Goal: Task Accomplishment & Management: Complete application form

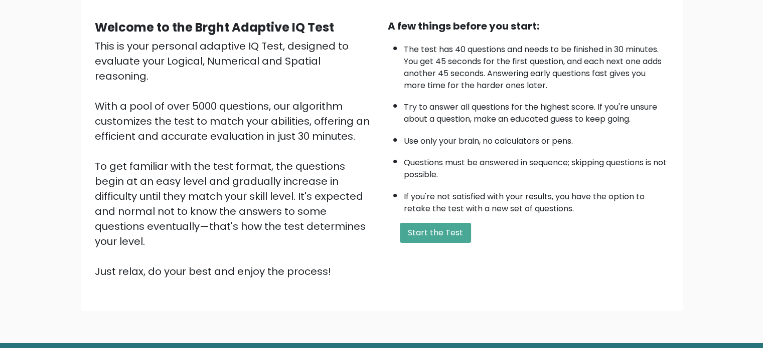
scroll to position [110, 0]
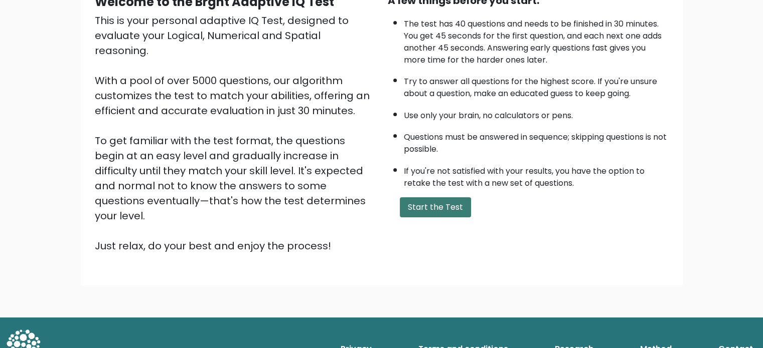
click at [444, 201] on button "Start the Test" at bounding box center [435, 208] width 71 height 20
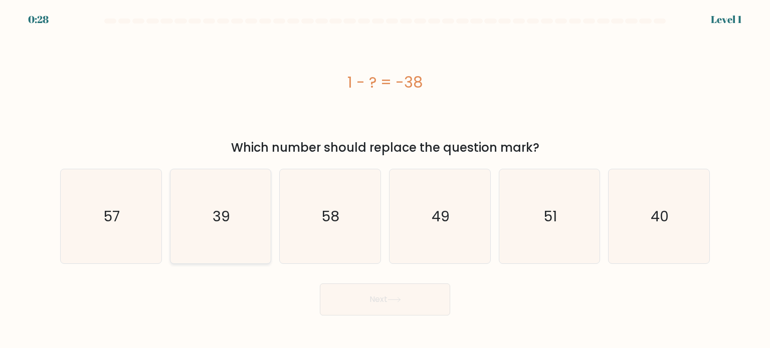
click at [245, 235] on icon "39" at bounding box center [220, 216] width 94 height 94
click at [385, 180] on input "b. 39" at bounding box center [385, 176] width 1 height 5
radio input "true"
click at [392, 304] on button "Next" at bounding box center [385, 300] width 130 height 32
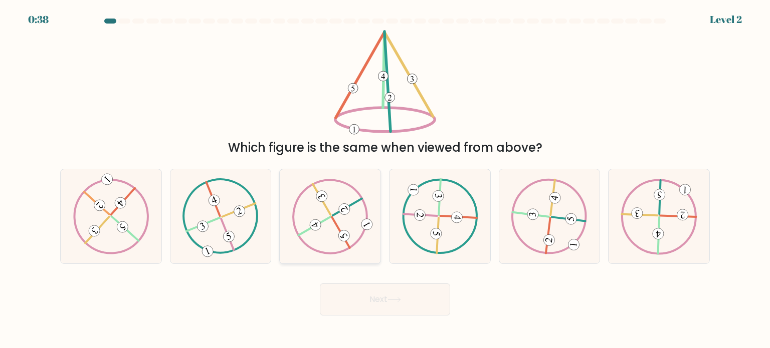
click at [335, 225] on 521 at bounding box center [341, 233] width 18 height 31
click at [385, 180] on input "c." at bounding box center [385, 176] width 1 height 5
radio input "true"
click at [385, 299] on button "Next" at bounding box center [385, 300] width 130 height 32
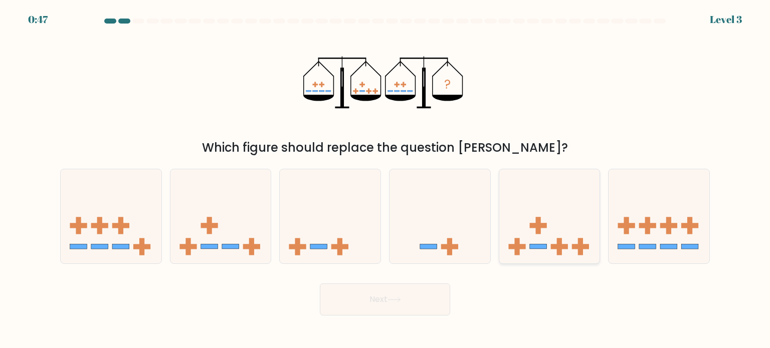
click at [553, 219] on icon at bounding box center [549, 216] width 101 height 83
click at [386, 180] on input "e." at bounding box center [385, 176] width 1 height 5
radio input "true"
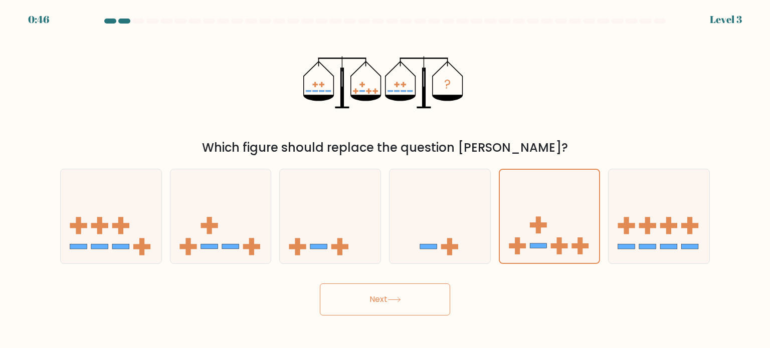
click at [387, 298] on button "Next" at bounding box center [385, 300] width 130 height 32
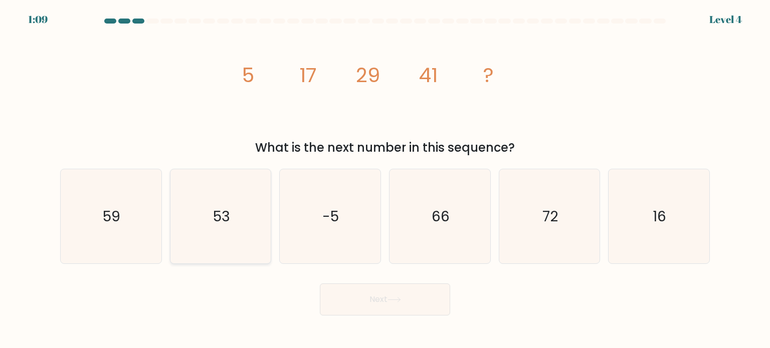
click at [231, 224] on icon "53" at bounding box center [220, 216] width 94 height 94
click at [385, 180] on input "b. 53" at bounding box center [385, 176] width 1 height 5
radio input "true"
click at [391, 298] on icon at bounding box center [395, 300] width 14 height 6
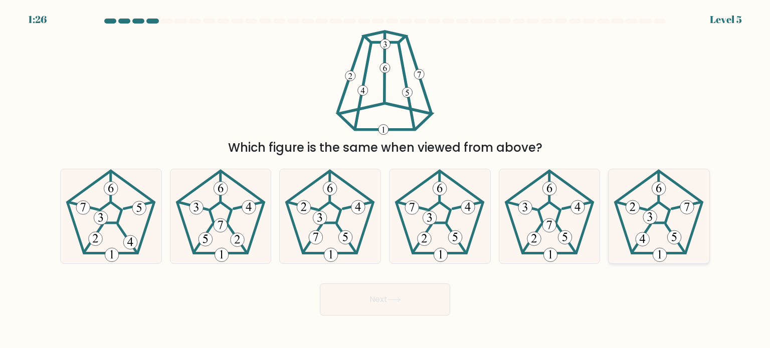
click at [661, 227] on icon at bounding box center [659, 216] width 94 height 94
click at [386, 180] on input "f." at bounding box center [385, 176] width 1 height 5
radio input "true"
click at [415, 294] on button "Next" at bounding box center [385, 300] width 130 height 32
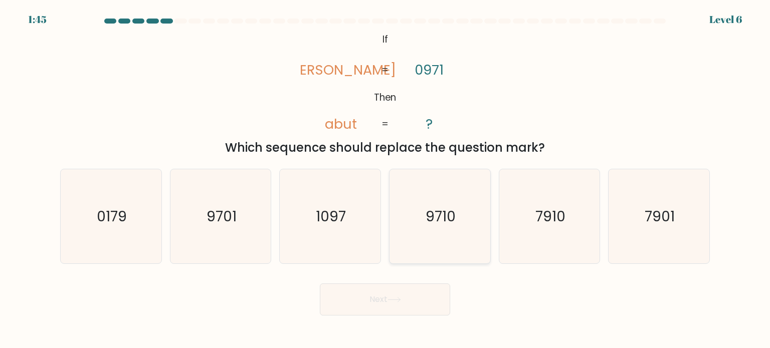
click at [449, 236] on icon "9710" at bounding box center [440, 216] width 94 height 94
click at [386, 180] on input "d. 9710" at bounding box center [385, 176] width 1 height 5
radio input "true"
click at [388, 305] on button "Next" at bounding box center [385, 300] width 130 height 32
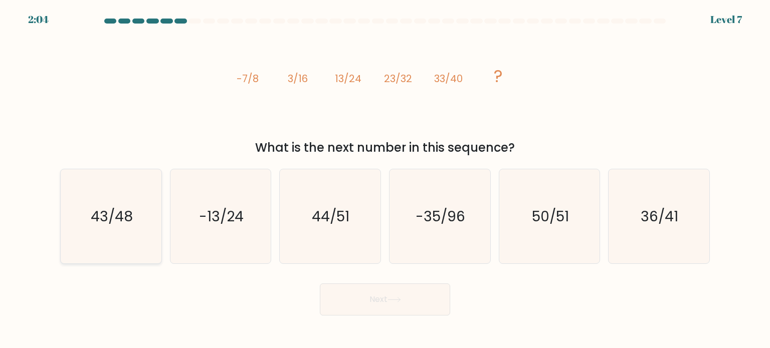
click at [106, 227] on icon "43/48" at bounding box center [111, 216] width 94 height 94
click at [385, 180] on input "a. 43/48" at bounding box center [385, 176] width 1 height 5
radio input "true"
click at [381, 302] on button "Next" at bounding box center [385, 300] width 130 height 32
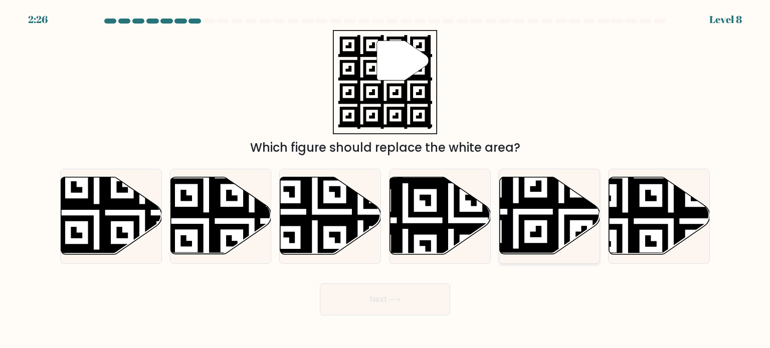
click at [540, 215] on icon at bounding box center [516, 257] width 183 height 183
click at [386, 180] on input "e." at bounding box center [385, 176] width 1 height 5
radio input "true"
click at [396, 297] on button "Next" at bounding box center [385, 300] width 130 height 32
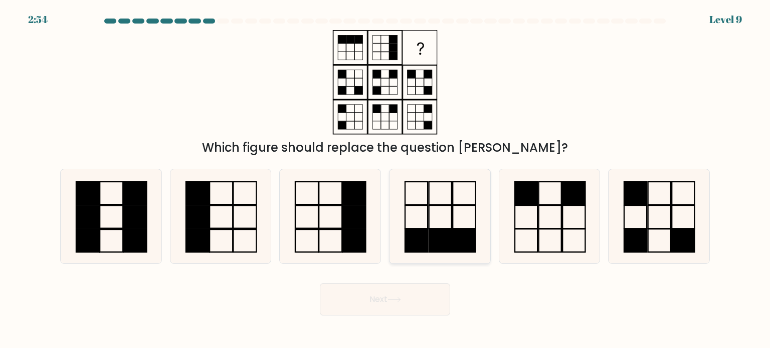
click at [439, 237] on rect at bounding box center [440, 240] width 23 height 23
click at [386, 180] on input "d." at bounding box center [385, 176] width 1 height 5
radio input "true"
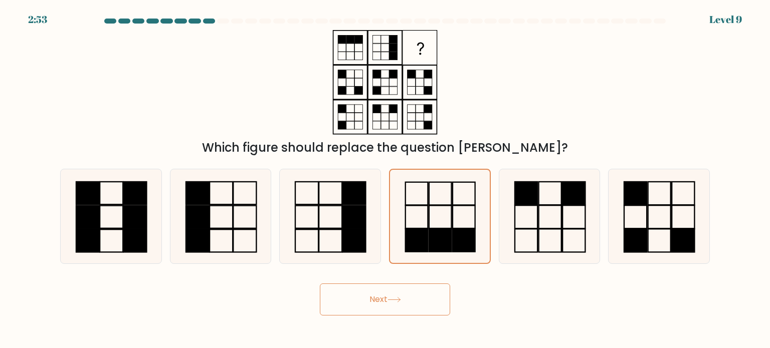
click at [386, 304] on button "Next" at bounding box center [385, 300] width 130 height 32
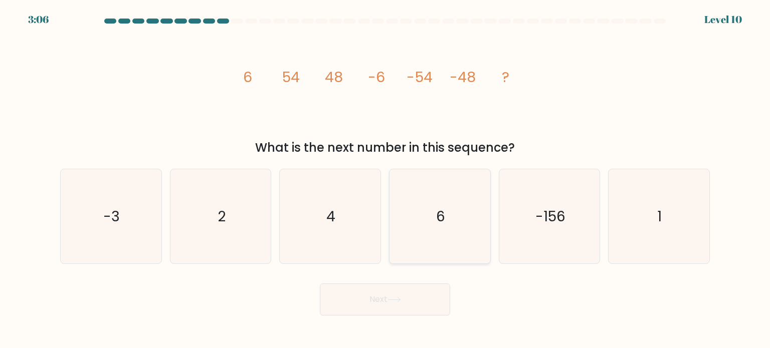
click at [446, 224] on icon "6" at bounding box center [440, 216] width 94 height 94
click at [386, 180] on input "d. 6" at bounding box center [385, 176] width 1 height 5
radio input "true"
click at [405, 297] on button "Next" at bounding box center [385, 300] width 130 height 32
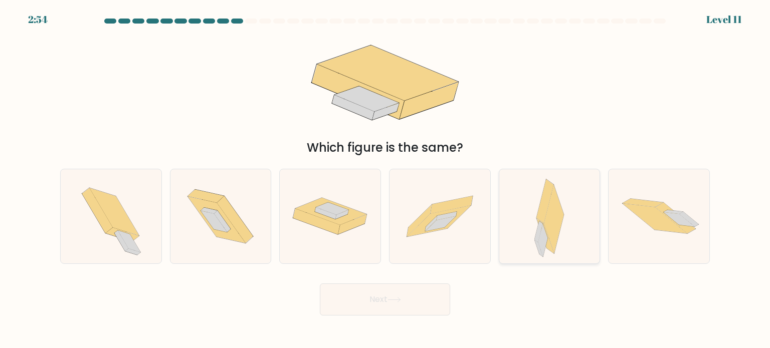
click at [541, 257] on icon at bounding box center [550, 216] width 30 height 94
click at [386, 180] on input "e." at bounding box center [385, 176] width 1 height 5
radio input "true"
click at [401, 297] on icon at bounding box center [395, 300] width 14 height 6
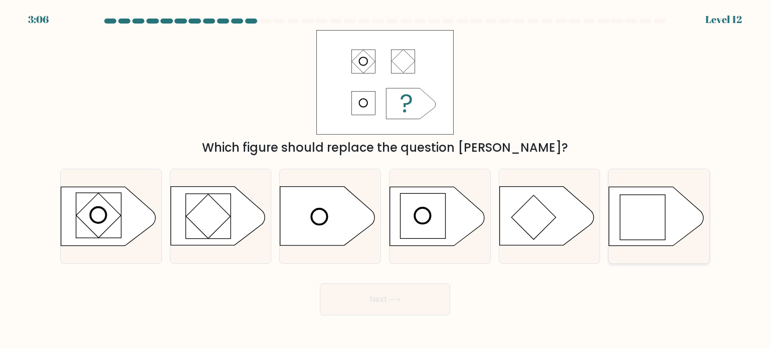
click at [644, 219] on rect at bounding box center [642, 217] width 45 height 45
click at [386, 180] on input "f." at bounding box center [385, 176] width 1 height 5
radio input "true"
click at [418, 288] on button "Next" at bounding box center [385, 300] width 130 height 32
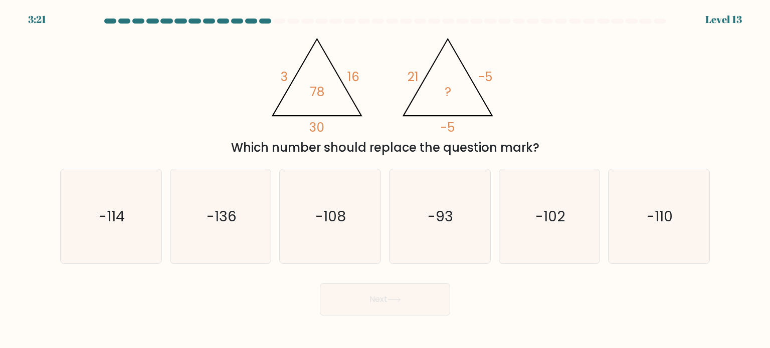
click at [317, 155] on div "Which number should replace the question mark?" at bounding box center [385, 148] width 638 height 18
click at [665, 232] on icon "-110" at bounding box center [659, 216] width 94 height 94
click at [386, 180] on input "f. -110" at bounding box center [385, 176] width 1 height 5
radio input "true"
click at [393, 298] on icon at bounding box center [395, 300] width 14 height 6
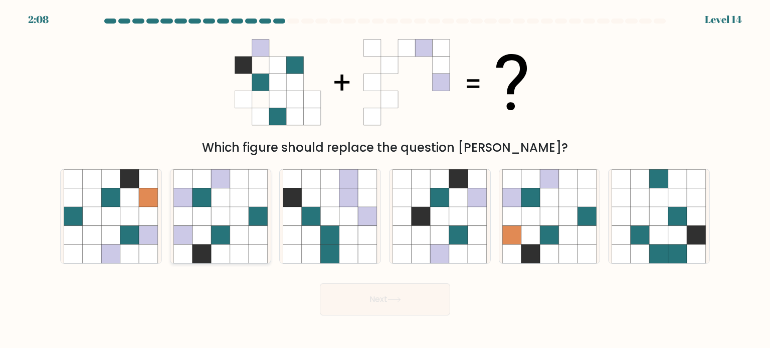
click at [239, 231] on icon at bounding box center [239, 235] width 19 height 19
click at [385, 180] on input "b." at bounding box center [385, 176] width 1 height 5
radio input "true"
click at [393, 297] on icon at bounding box center [395, 300] width 14 height 6
click at [400, 289] on button "Next" at bounding box center [385, 300] width 130 height 32
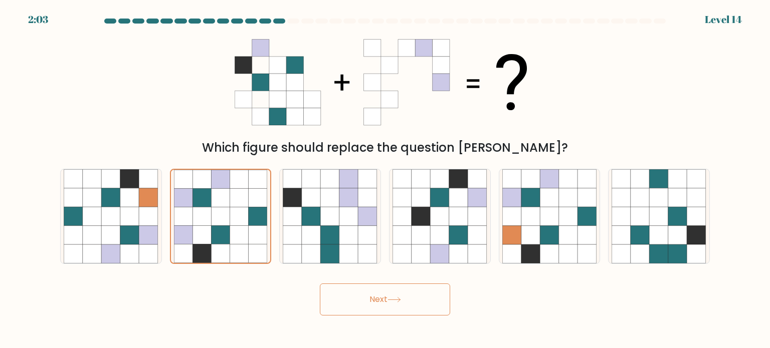
click at [389, 297] on button "Next" at bounding box center [385, 300] width 130 height 32
click at [391, 298] on icon at bounding box center [395, 300] width 14 height 6
click at [387, 298] on button "Next" at bounding box center [385, 300] width 130 height 32
click at [432, 30] on icon at bounding box center [385, 82] width 301 height 105
click at [229, 222] on icon at bounding box center [220, 216] width 19 height 19
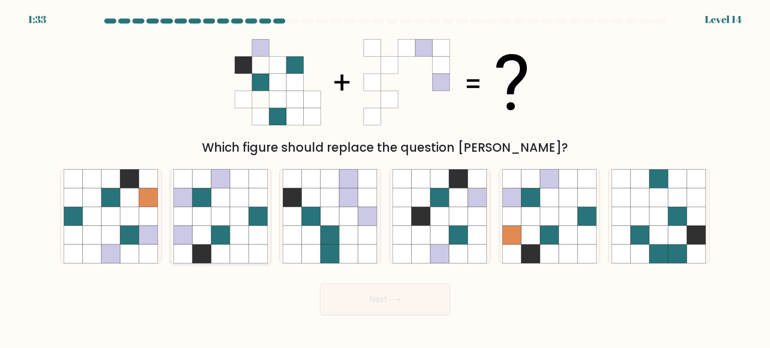
click at [385, 180] on input "b." at bounding box center [385, 176] width 1 height 5
radio input "true"
click at [379, 298] on button "Next" at bounding box center [385, 300] width 130 height 32
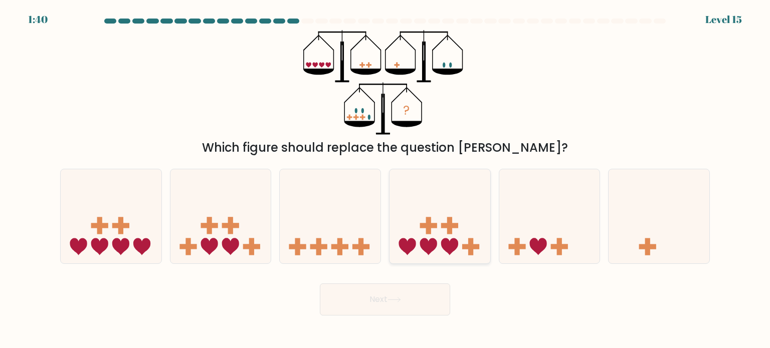
click at [444, 238] on icon at bounding box center [440, 216] width 101 height 83
click at [386, 180] on input "d." at bounding box center [385, 176] width 1 height 5
radio input "true"
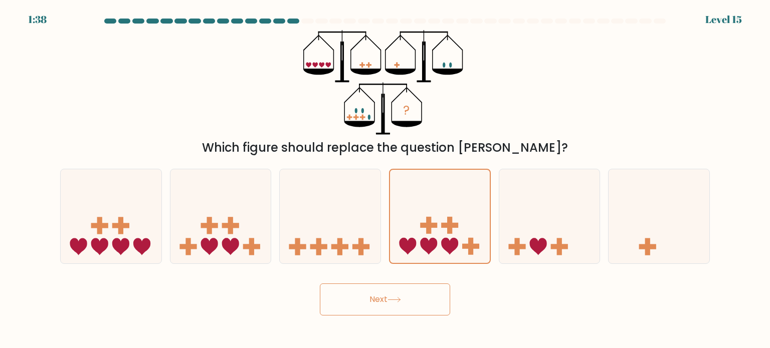
click at [401, 300] on icon at bounding box center [395, 300] width 14 height 6
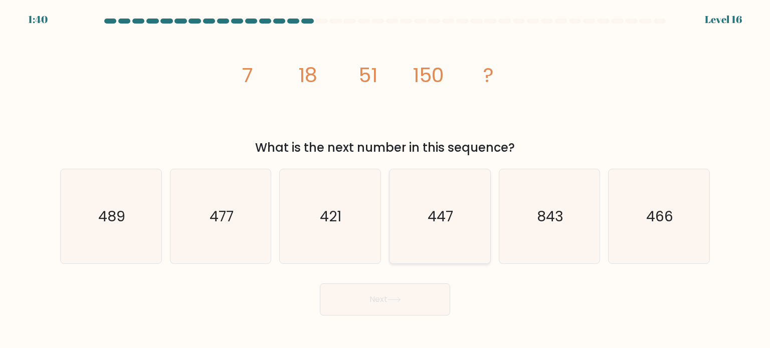
click at [454, 234] on icon "447" at bounding box center [440, 216] width 94 height 94
click at [386, 180] on input "d. 447" at bounding box center [385, 176] width 1 height 5
radio input "true"
click at [400, 299] on icon at bounding box center [395, 300] width 14 height 6
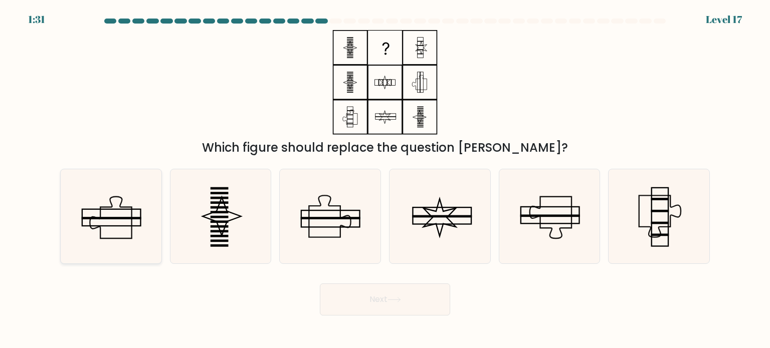
click at [112, 235] on icon at bounding box center [111, 216] width 94 height 94
click at [385, 180] on input "a." at bounding box center [385, 176] width 1 height 5
radio input "true"
click at [397, 308] on button "Next" at bounding box center [385, 300] width 130 height 32
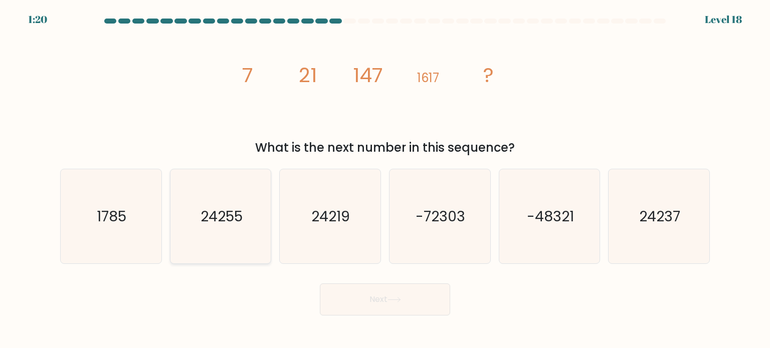
click at [219, 202] on icon "24255" at bounding box center [220, 216] width 94 height 94
click at [385, 180] on input "b. 24255" at bounding box center [385, 176] width 1 height 5
radio input "true"
click at [397, 297] on icon at bounding box center [395, 300] width 14 height 6
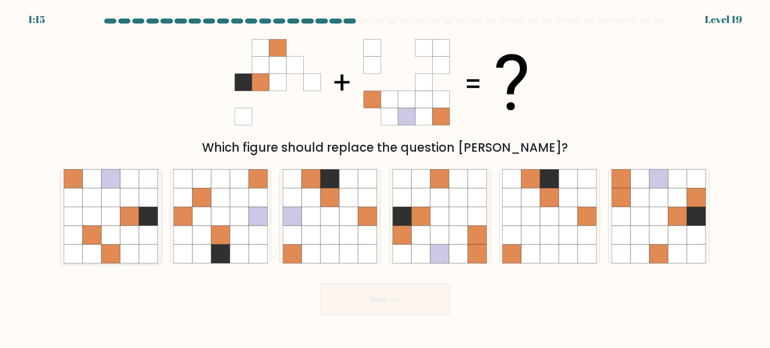
click at [129, 223] on icon at bounding box center [129, 216] width 19 height 19
click at [385, 180] on input "a." at bounding box center [385, 176] width 1 height 5
radio input "true"
click at [392, 300] on icon at bounding box center [395, 300] width 14 height 6
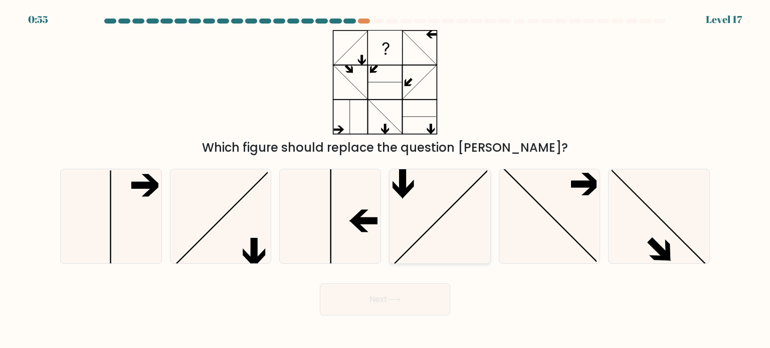
click at [411, 195] on icon at bounding box center [440, 216] width 94 height 94
click at [386, 180] on input "d." at bounding box center [385, 176] width 1 height 5
radio input "true"
click at [402, 291] on button "Next" at bounding box center [385, 300] width 130 height 32
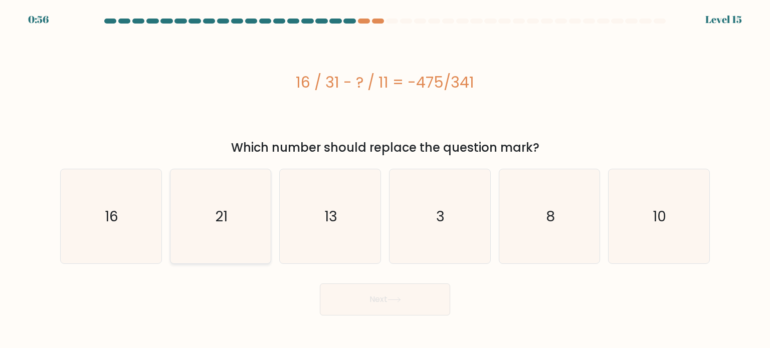
click at [231, 223] on icon "21" at bounding box center [220, 216] width 94 height 94
click at [385, 180] on input "b. 21" at bounding box center [385, 176] width 1 height 5
radio input "true"
click at [390, 302] on icon at bounding box center [395, 300] width 14 height 6
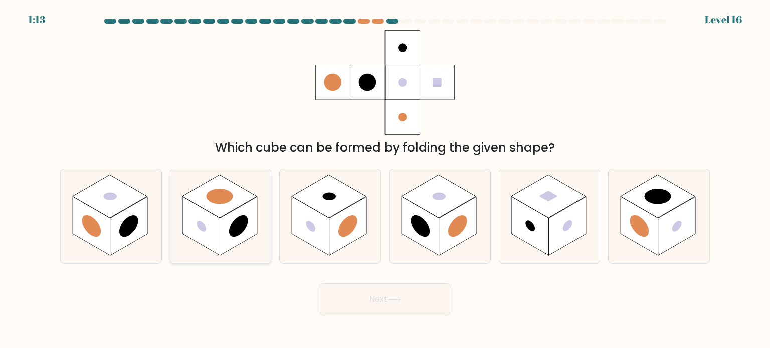
click at [224, 214] on rect at bounding box center [219, 196] width 75 height 43
click at [385, 180] on input "b." at bounding box center [385, 176] width 1 height 5
radio input "true"
click at [402, 291] on button "Next" at bounding box center [385, 300] width 130 height 32
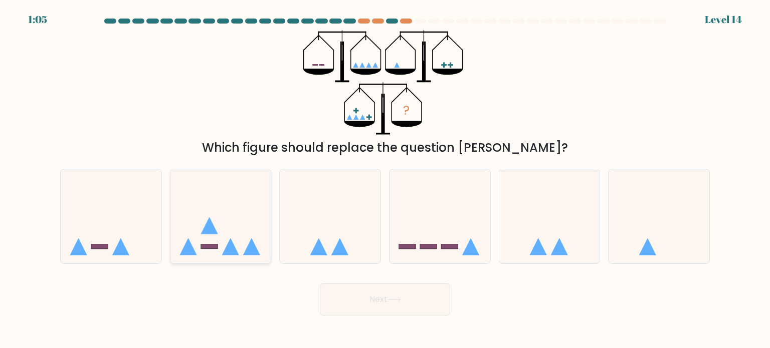
click at [219, 232] on icon at bounding box center [220, 216] width 101 height 83
click at [385, 180] on input "b." at bounding box center [385, 176] width 1 height 5
radio input "true"
click at [372, 297] on button "Next" at bounding box center [385, 300] width 130 height 32
